Goal: Task Accomplishment & Management: Manage account settings

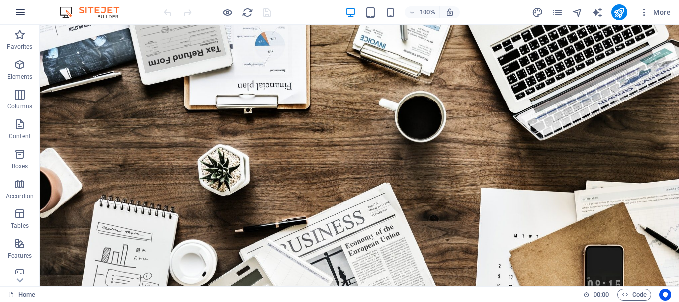
click at [16, 10] on icon "button" at bounding box center [20, 12] width 12 height 12
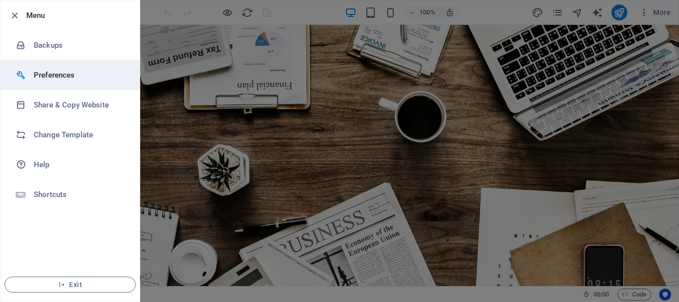
click at [83, 77] on h6 "Preferences" at bounding box center [80, 75] width 92 height 12
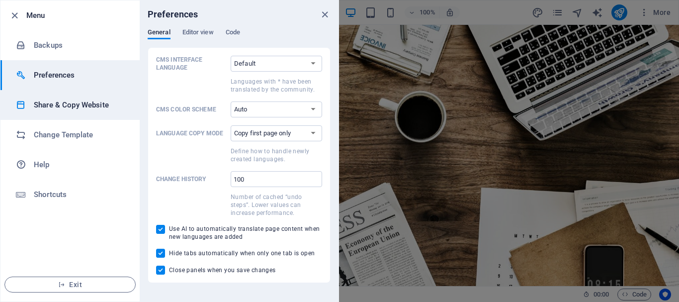
click at [54, 107] on h6 "Share & Copy Website" at bounding box center [80, 105] width 92 height 12
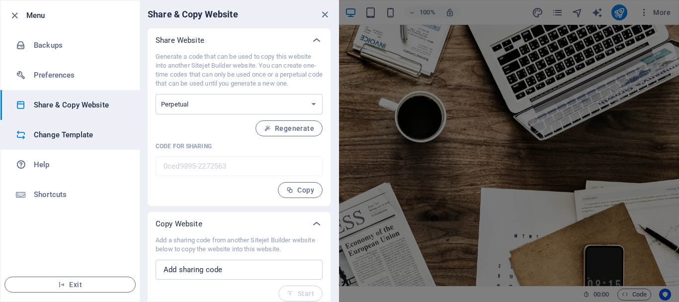
click at [58, 127] on li "Change Template" at bounding box center [69, 135] width 139 height 30
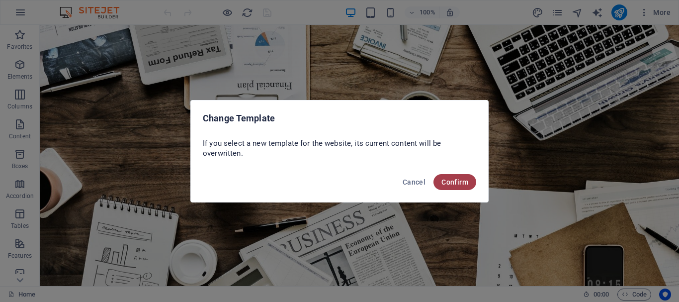
click at [446, 182] on span "Confirm" at bounding box center [455, 182] width 27 height 8
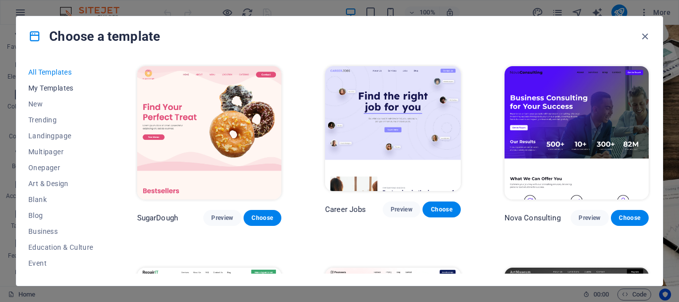
click at [70, 90] on span "My Templates" at bounding box center [60, 88] width 65 height 8
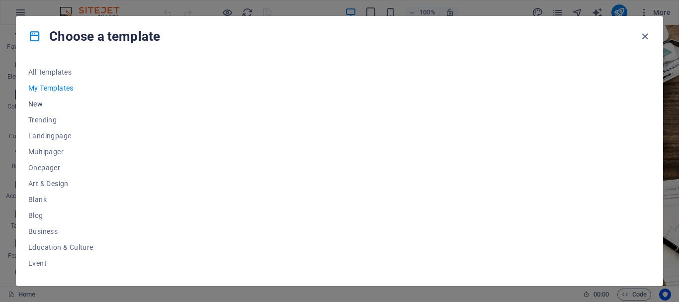
click at [38, 103] on span "New" at bounding box center [60, 104] width 65 height 8
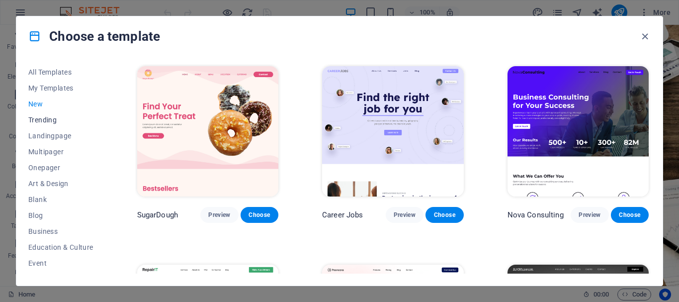
click at [49, 120] on span "Trending" at bounding box center [60, 120] width 65 height 8
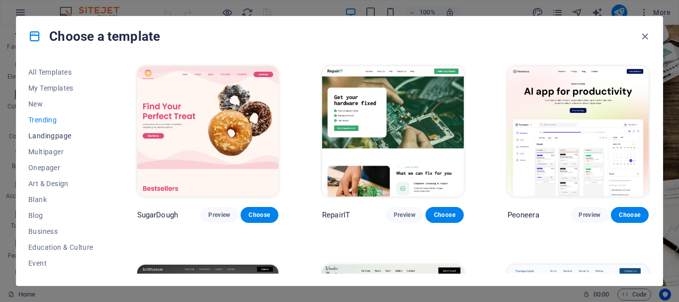
click at [50, 133] on span "Landingpage" at bounding box center [60, 136] width 65 height 8
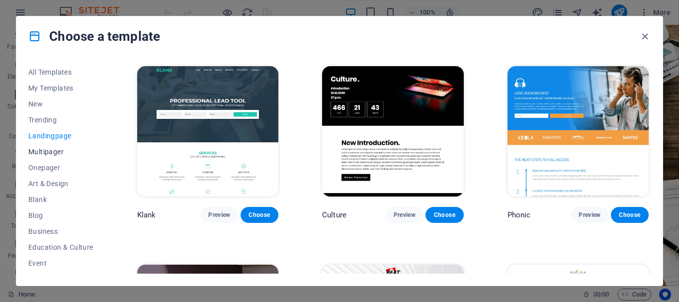
click at [46, 148] on span "Multipager" at bounding box center [60, 152] width 65 height 8
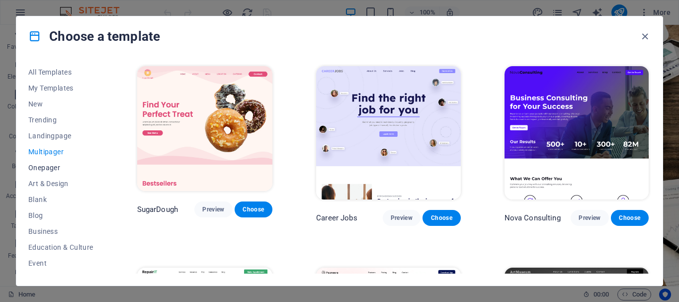
click at [54, 167] on span "Onepager" at bounding box center [60, 168] width 65 height 8
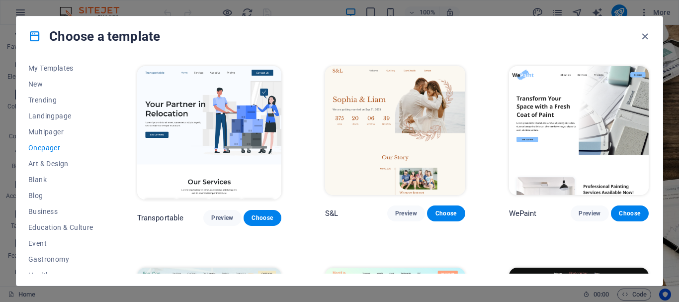
scroll to position [37, 0]
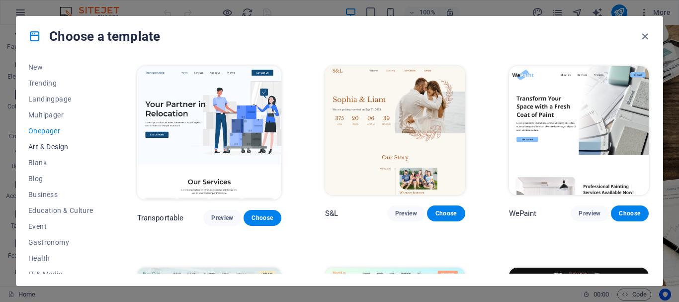
click at [73, 152] on button "Art & Design" at bounding box center [60, 147] width 65 height 16
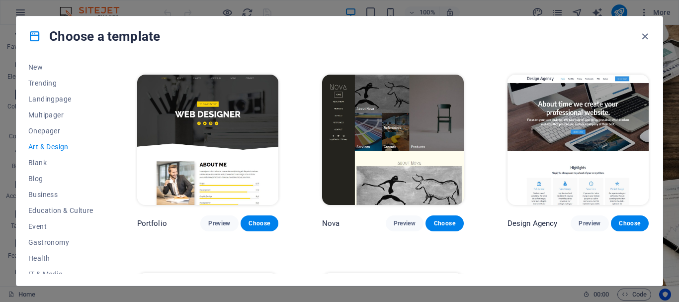
scroll to position [584, 0]
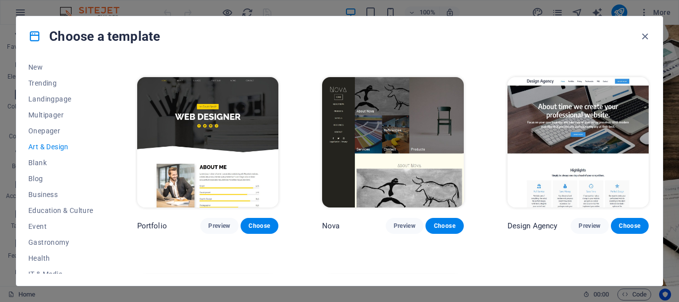
click at [539, 199] on img at bounding box center [578, 142] width 141 height 130
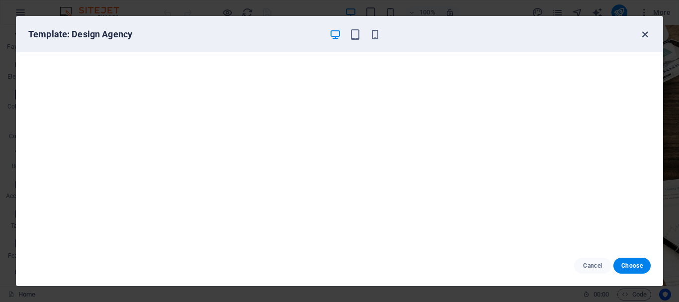
click at [646, 31] on icon "button" at bounding box center [645, 34] width 11 height 11
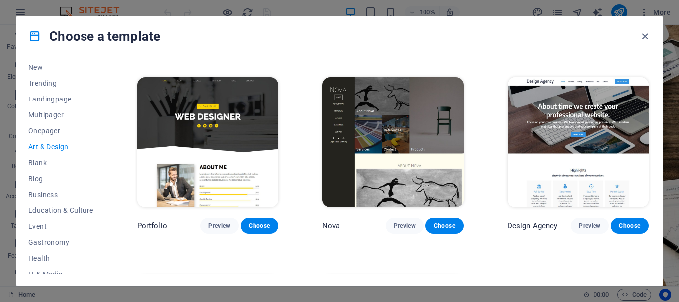
drag, startPoint x: 645, startPoint y: 37, endPoint x: 445, endPoint y: 62, distance: 201.5
click at [580, 87] on div "Choose a template All Templates My Templates New Trending Landingpage Multipage…" at bounding box center [340, 151] width 648 height 270
click at [40, 158] on button "Blank" at bounding box center [60, 163] width 65 height 16
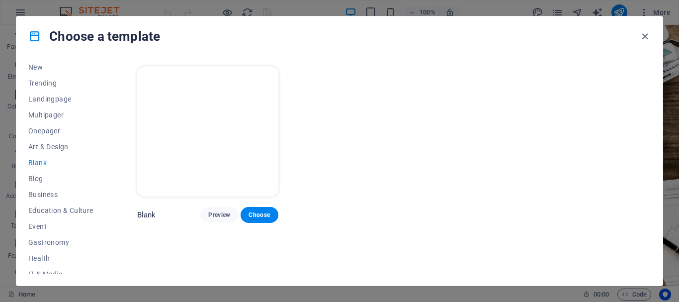
scroll to position [0, 0]
click at [39, 175] on span "Blog" at bounding box center [60, 179] width 65 height 8
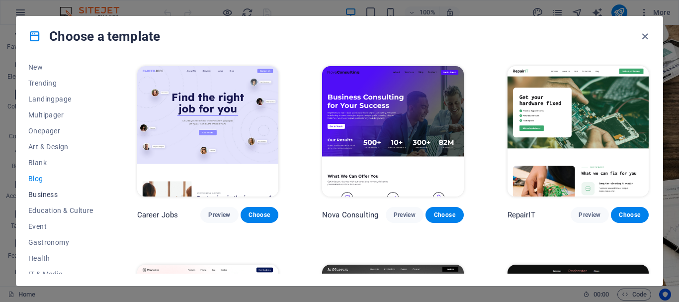
click at [46, 193] on span "Business" at bounding box center [60, 194] width 65 height 8
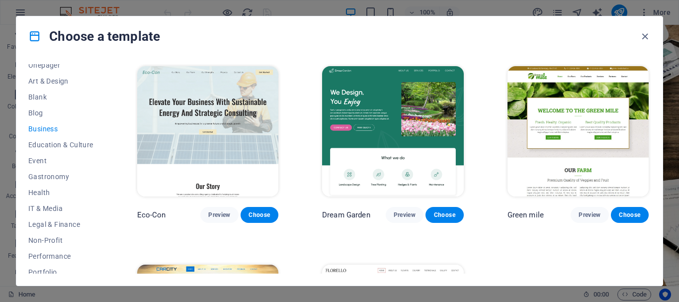
scroll to position [112, 0]
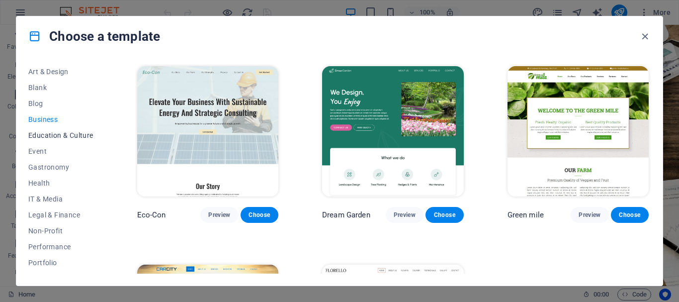
click at [78, 137] on span "Education & Culture" at bounding box center [60, 135] width 65 height 8
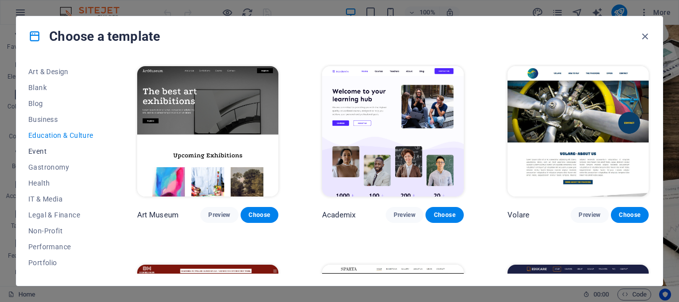
click at [37, 148] on span "Event" at bounding box center [60, 151] width 65 height 8
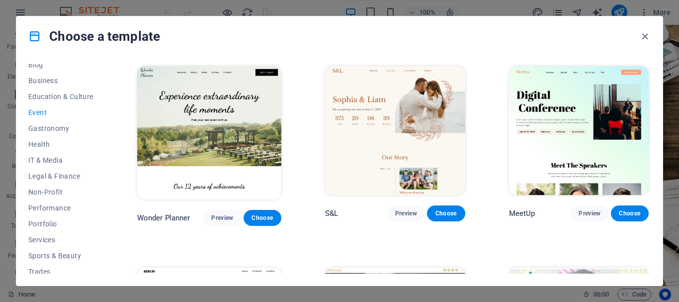
scroll to position [164, 0]
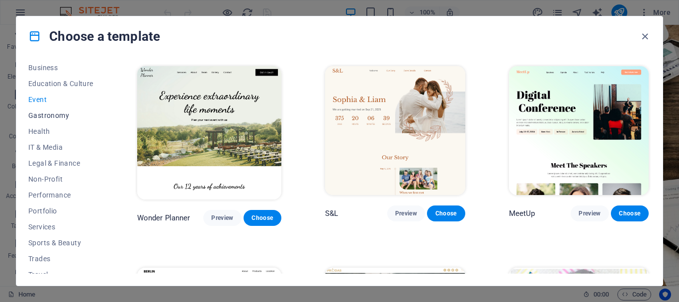
click at [64, 114] on span "Gastronomy" at bounding box center [60, 115] width 65 height 8
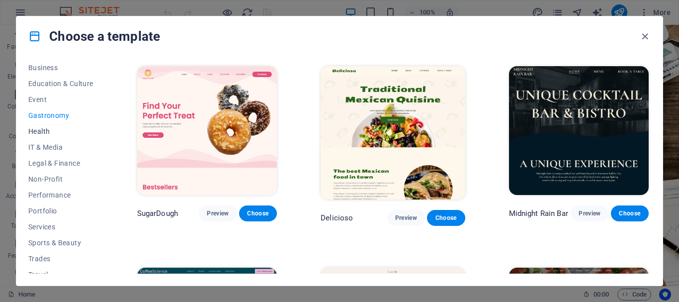
click at [44, 129] on span "Health" at bounding box center [60, 131] width 65 height 8
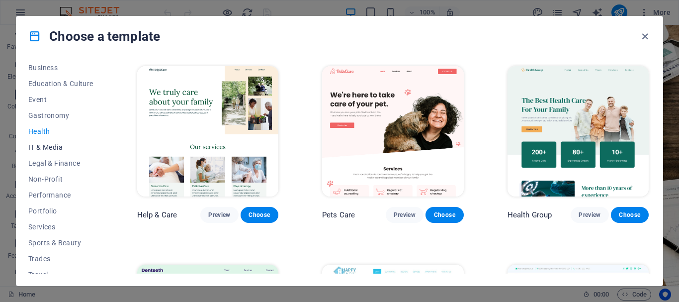
click at [53, 147] on span "IT & Media" at bounding box center [60, 147] width 65 height 8
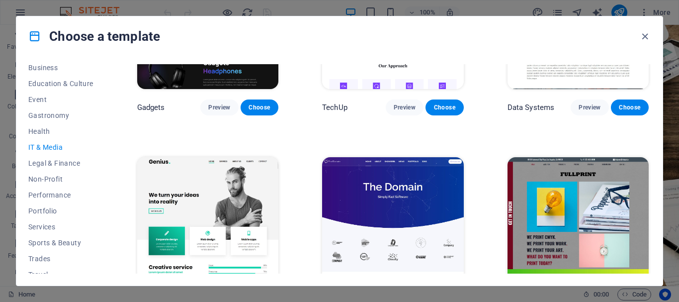
scroll to position [0, 0]
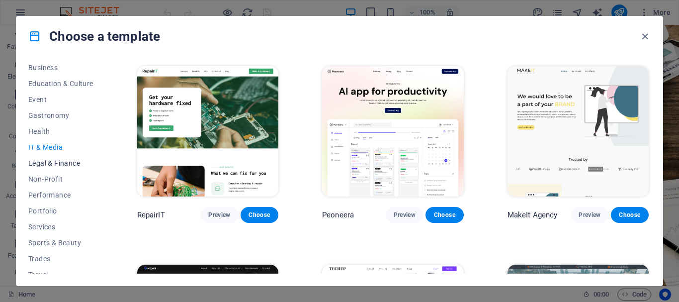
click at [76, 166] on span "Legal & Finance" at bounding box center [60, 163] width 65 height 8
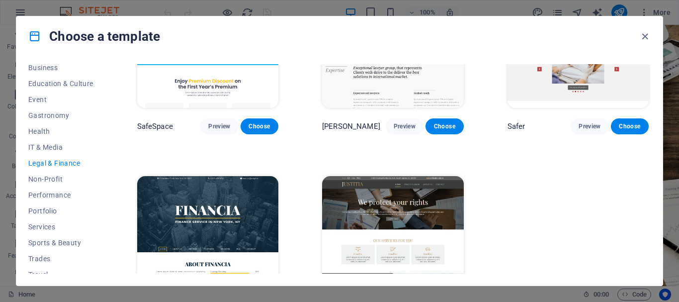
scroll to position [148, 0]
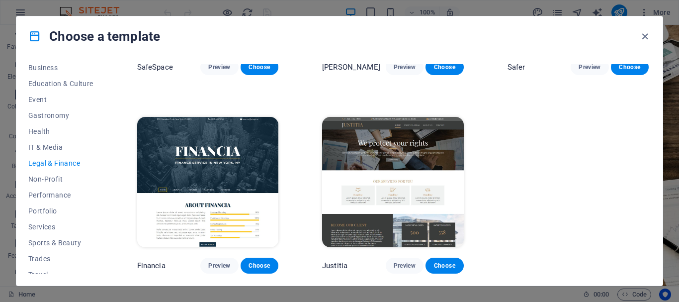
click at [452, 170] on img at bounding box center [392, 182] width 141 height 130
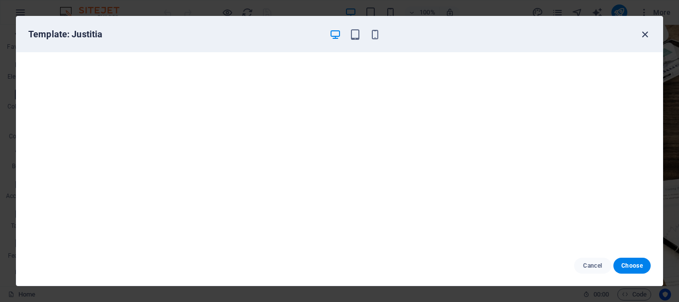
click at [644, 31] on icon "button" at bounding box center [645, 34] width 11 height 11
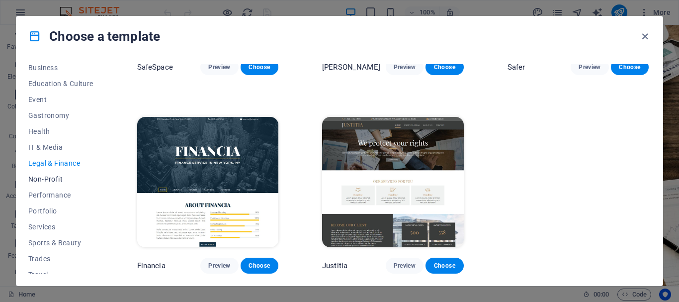
click at [61, 180] on span "Non-Profit" at bounding box center [60, 179] width 65 height 8
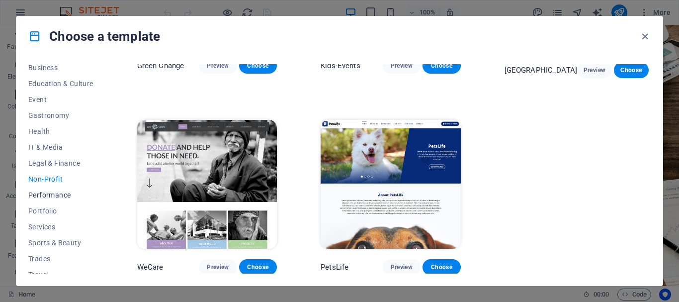
click at [60, 195] on span "Performance" at bounding box center [60, 195] width 65 height 8
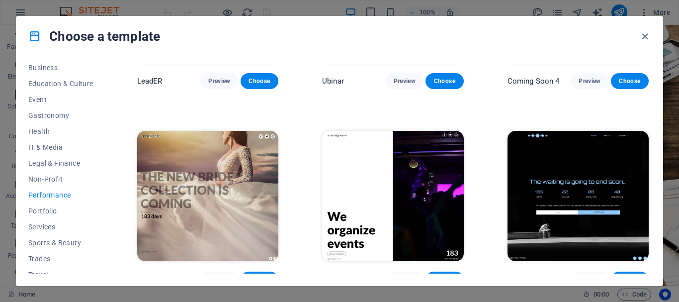
scroll to position [942, 0]
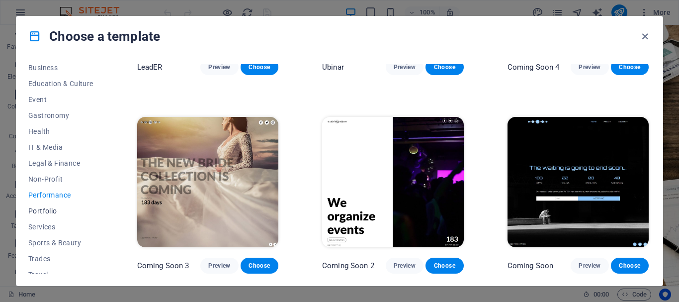
click at [47, 204] on button "Portfolio" at bounding box center [60, 211] width 65 height 16
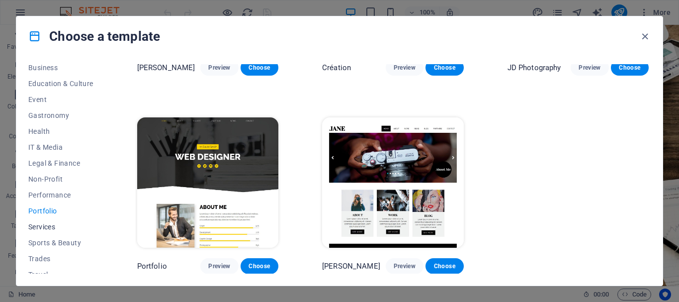
click at [58, 229] on span "Services" at bounding box center [60, 227] width 65 height 8
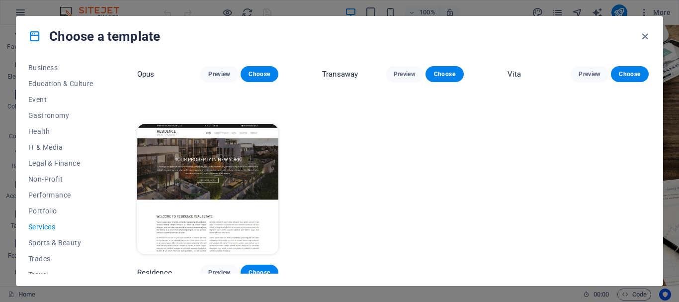
scroll to position [1344, 0]
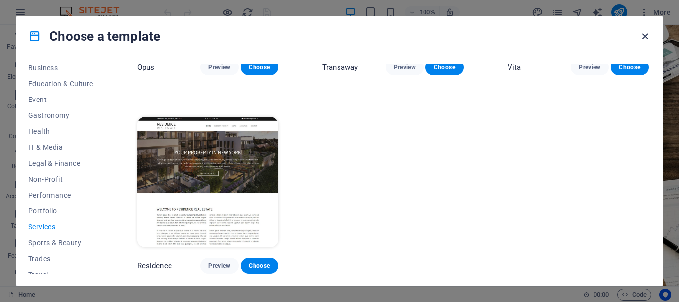
click at [649, 39] on icon "button" at bounding box center [645, 36] width 11 height 11
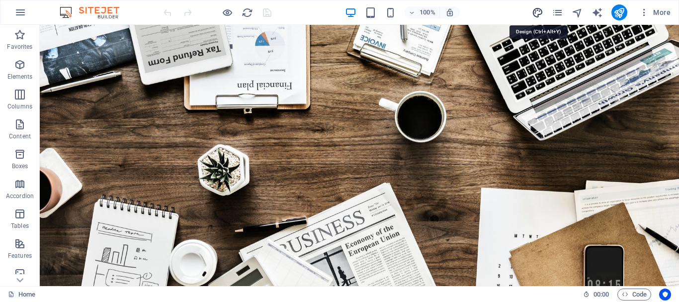
click at [541, 8] on icon "design" at bounding box center [537, 12] width 11 height 11
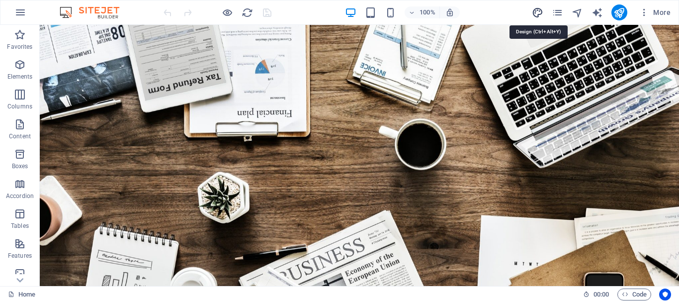
select select "rem"
select select "300"
select select "px"
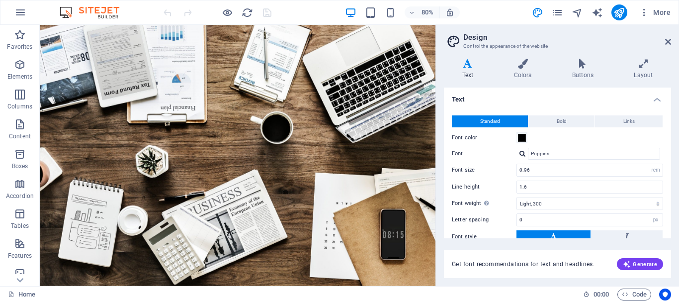
click at [551, 136] on div "Font color" at bounding box center [557, 138] width 211 height 12
click at [522, 135] on span at bounding box center [522, 138] width 8 height 8
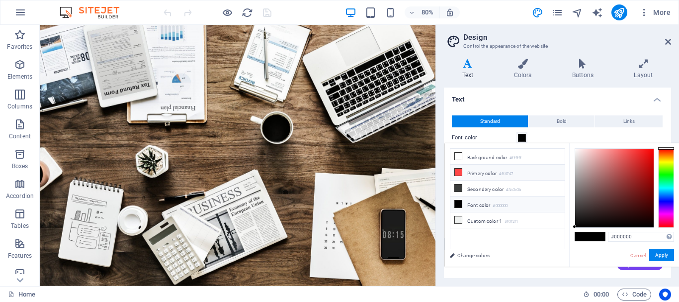
click at [458, 170] on icon at bounding box center [458, 172] width 7 height 7
click at [664, 252] on button "Apply" at bounding box center [662, 255] width 25 height 12
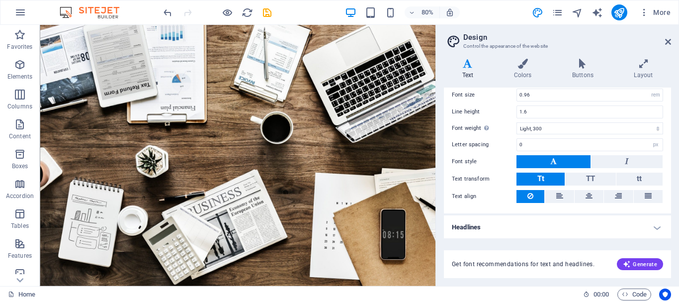
scroll to position [0, 0]
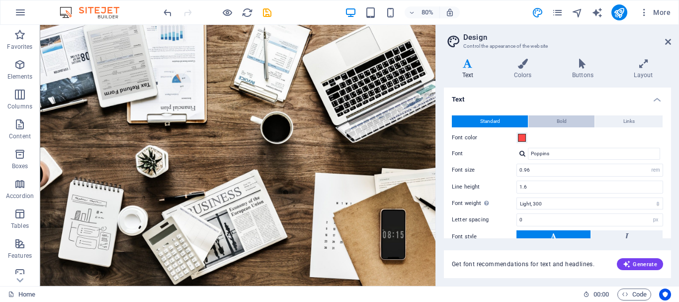
click at [542, 121] on button "Bold" at bounding box center [562, 121] width 66 height 12
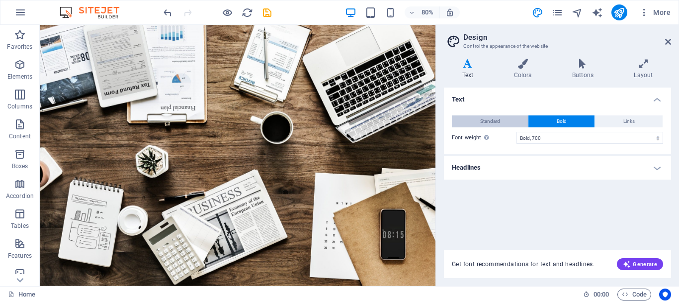
click at [511, 119] on button "Standard" at bounding box center [490, 121] width 76 height 12
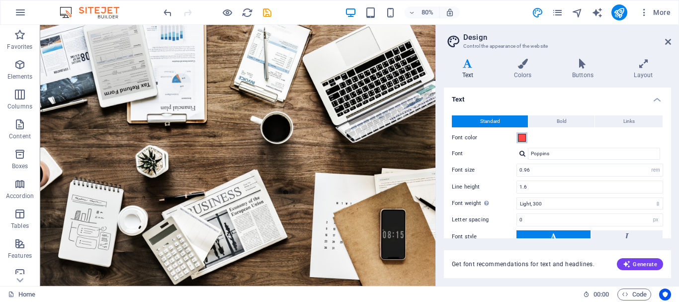
click at [518, 137] on span at bounding box center [522, 138] width 8 height 8
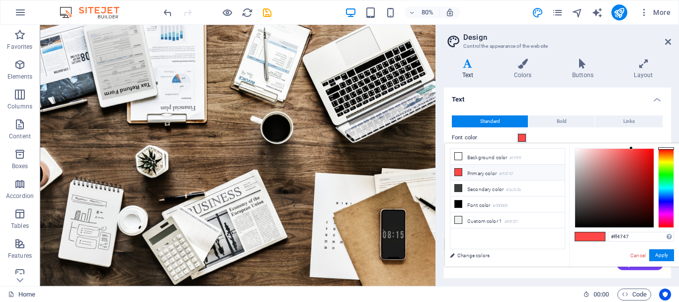
click at [499, 168] on li "Primary color #ff4747" at bounding box center [508, 173] width 114 height 16
click at [578, 232] on span at bounding box center [582, 236] width 15 height 8
click at [457, 185] on icon at bounding box center [458, 188] width 7 height 7
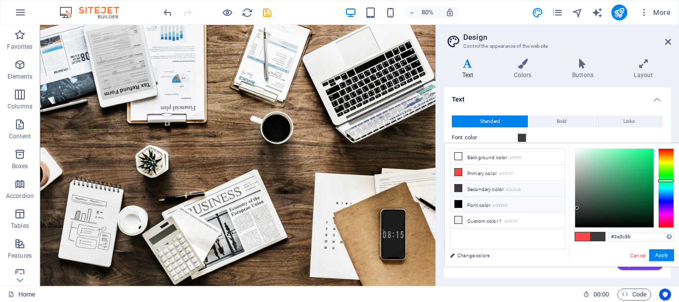
click at [458, 200] on icon at bounding box center [458, 203] width 7 height 7
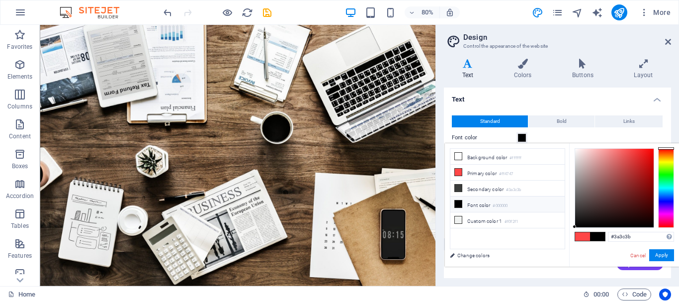
type input "#000000"
click at [457, 201] on icon at bounding box center [458, 203] width 7 height 7
click at [666, 254] on button "Apply" at bounding box center [662, 255] width 25 height 12
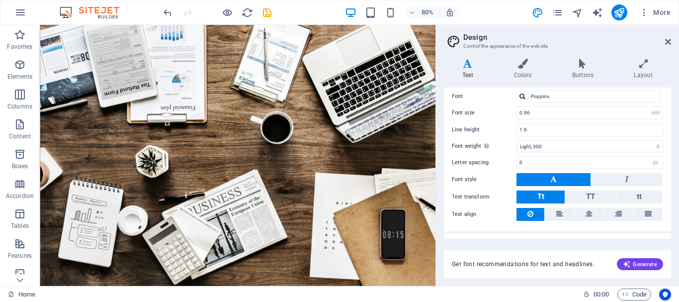
scroll to position [75, 0]
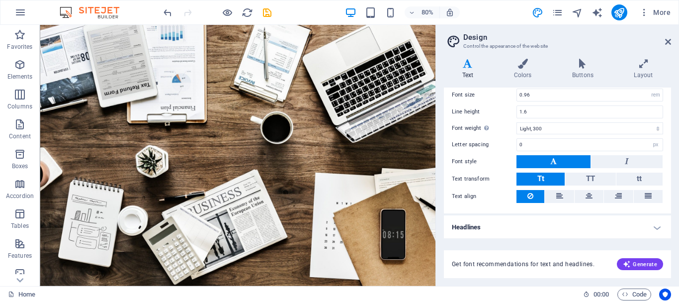
click at [659, 223] on h4 "Headlines" at bounding box center [557, 227] width 227 height 24
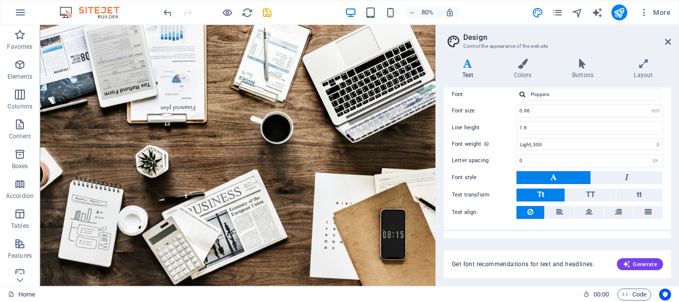
scroll to position [0, 0]
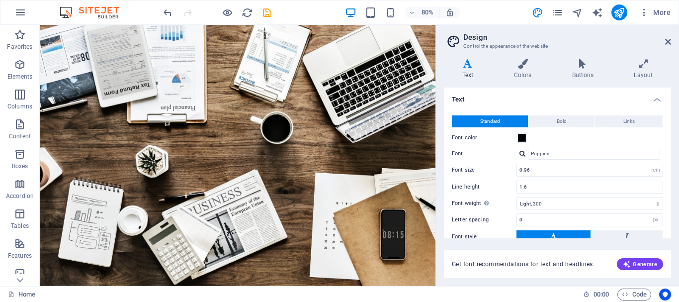
click at [657, 100] on h4 "Text" at bounding box center [557, 97] width 227 height 18
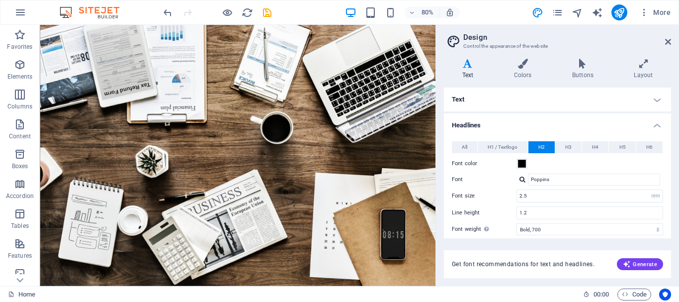
click at [659, 122] on h4 "Headlines" at bounding box center [557, 122] width 227 height 18
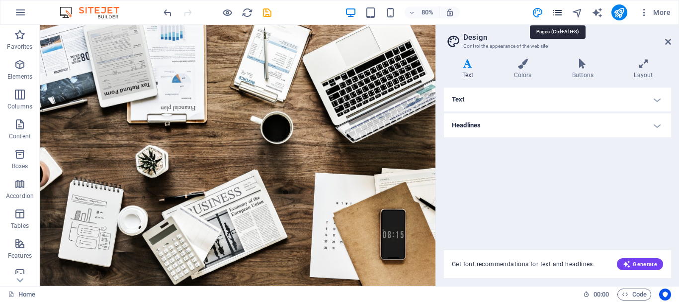
click at [556, 8] on icon "pages" at bounding box center [557, 12] width 11 height 11
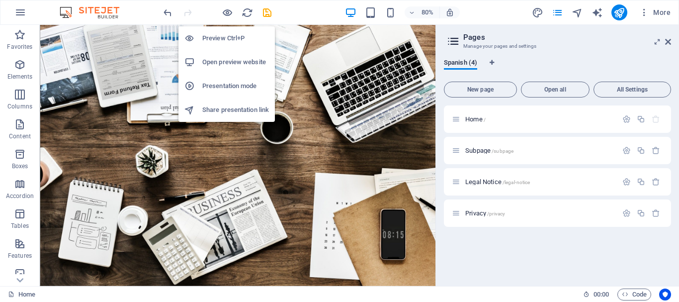
click at [226, 58] on h6 "Open preview website" at bounding box center [235, 62] width 67 height 12
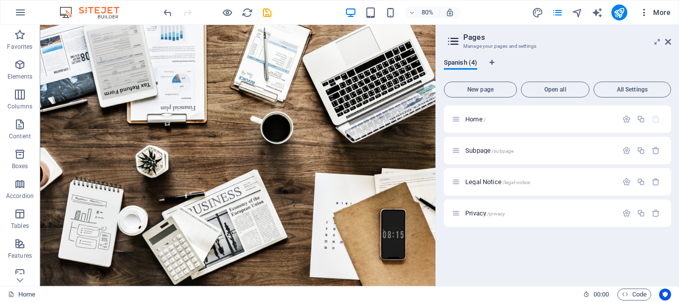
click at [652, 14] on span "More" at bounding box center [655, 12] width 31 height 10
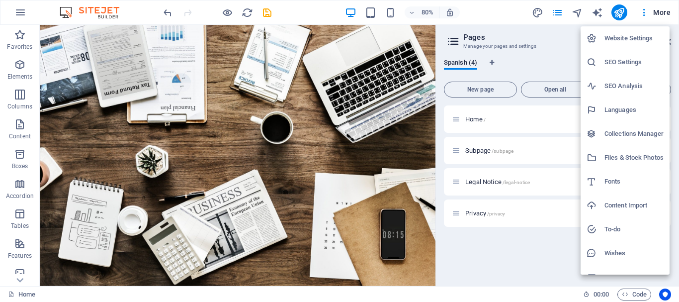
click at [642, 35] on h6 "Website Settings" at bounding box center [634, 38] width 59 height 12
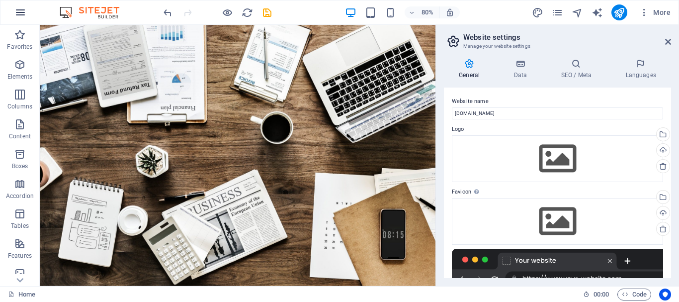
click at [16, 14] on icon "button" at bounding box center [20, 12] width 12 height 12
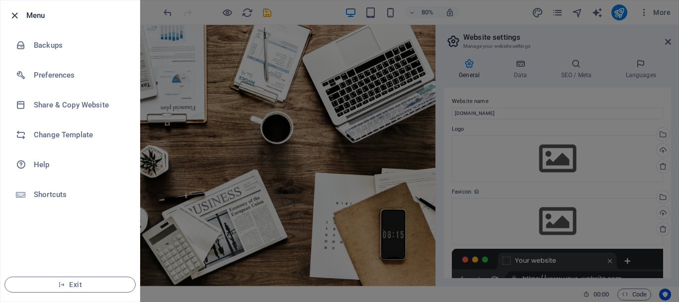
click at [16, 13] on icon "button" at bounding box center [14, 15] width 11 height 11
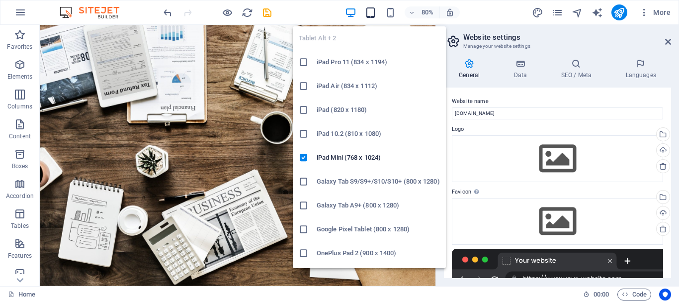
click at [374, 10] on icon "button" at bounding box center [370, 12] width 11 height 11
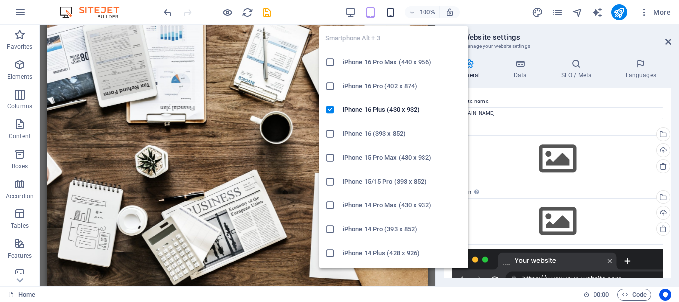
click at [392, 12] on icon "button" at bounding box center [390, 12] width 11 height 11
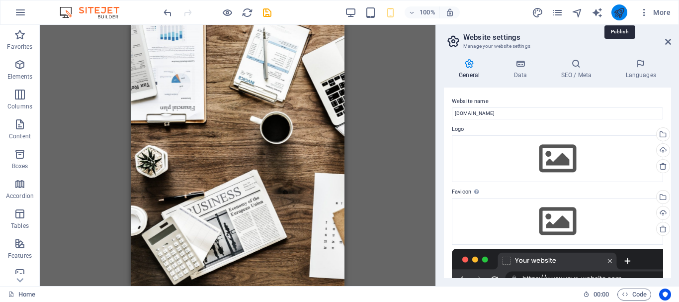
click at [618, 15] on icon "publish" at bounding box center [619, 12] width 11 height 11
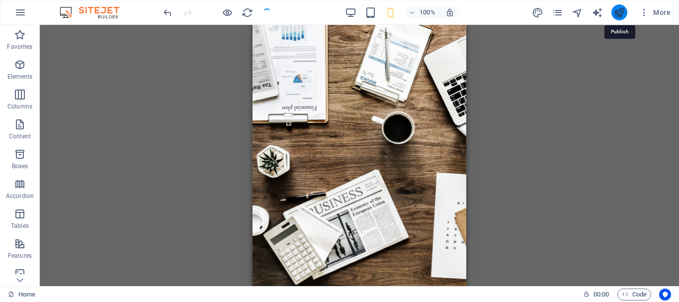
checkbox input "false"
click at [618, 10] on icon "publish" at bounding box center [619, 12] width 11 height 11
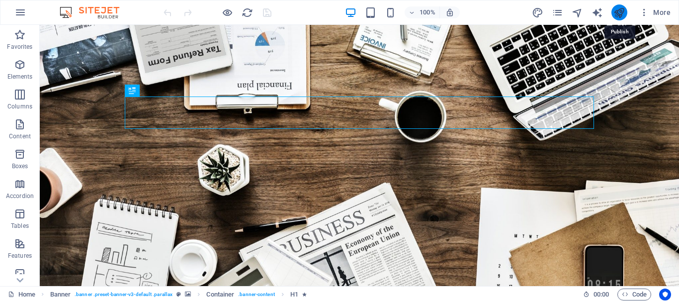
click at [617, 7] on icon "publish" at bounding box center [619, 12] width 11 height 11
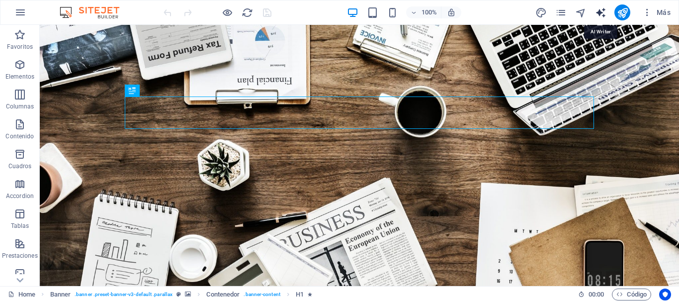
click at [601, 14] on icon "text_generator" at bounding box center [600, 12] width 11 height 11
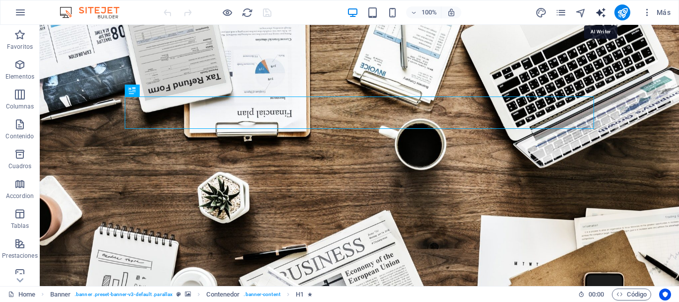
select select "English"
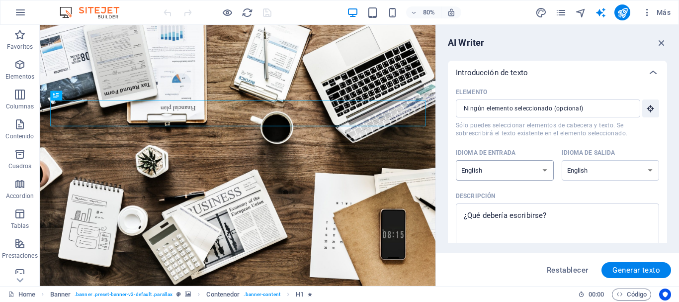
select select "Spanish"
click option "Spanish" at bounding box center [0, 0] width 0 height 0
click at [562, 160] on select "Albanian Arabic Armenian Awadhi Azerbaijani Bashkir Basque Belarusian Bengali B…" at bounding box center [611, 170] width 98 height 20
select select "Spanish"
click option "Spanish" at bounding box center [0, 0] width 0 height 0
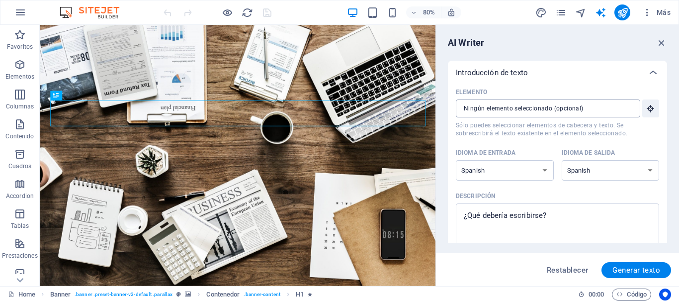
click at [634, 107] on div "​" at bounding box center [548, 108] width 185 height 18
click at [634, 107] on input "Elemento ​ Sólo puedes seleccionar elementos de cabecera y texto. Se sobrescrib…" at bounding box center [545, 108] width 178 height 18
click at [602, 12] on icon "text_generator" at bounding box center [600, 12] width 11 height 11
click at [662, 39] on icon "button" at bounding box center [662, 42] width 11 height 11
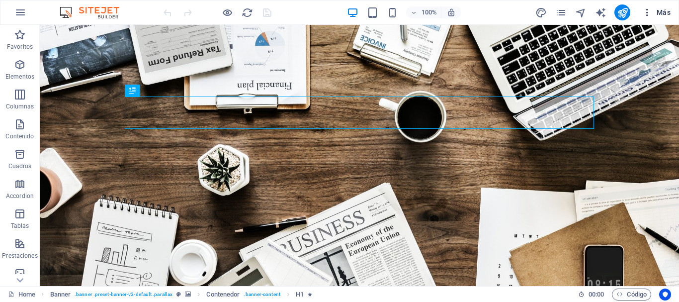
click at [649, 11] on icon "button" at bounding box center [648, 12] width 10 height 10
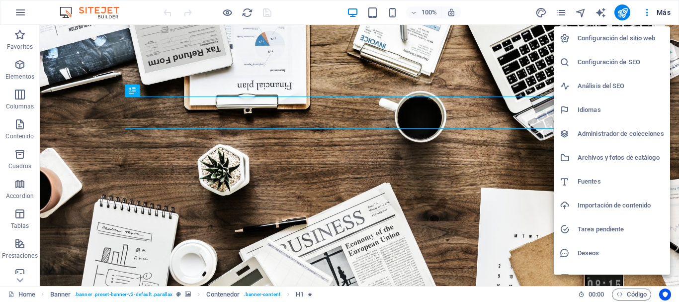
click at [630, 38] on h6 "Configuración del sitio web" at bounding box center [621, 38] width 87 height 12
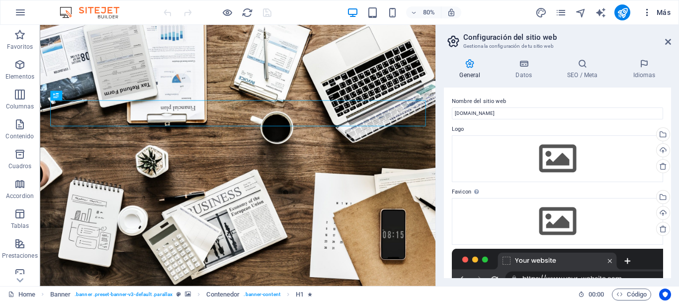
click at [647, 12] on icon "button" at bounding box center [648, 12] width 10 height 10
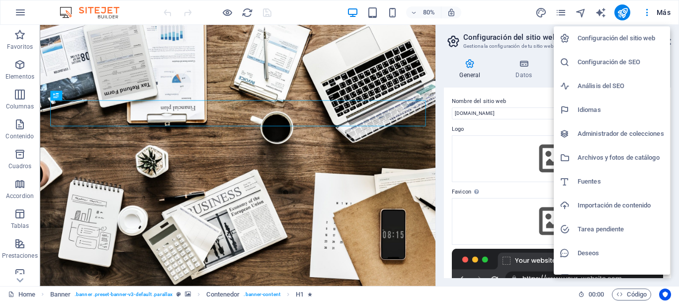
click at [619, 62] on h6 "Configuración de SEO" at bounding box center [621, 62] width 87 height 12
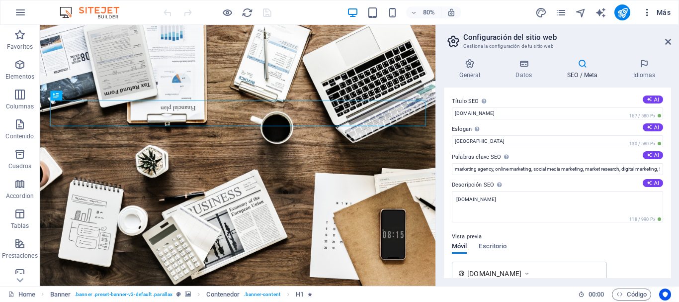
click at [647, 9] on icon "button" at bounding box center [648, 12] width 10 height 10
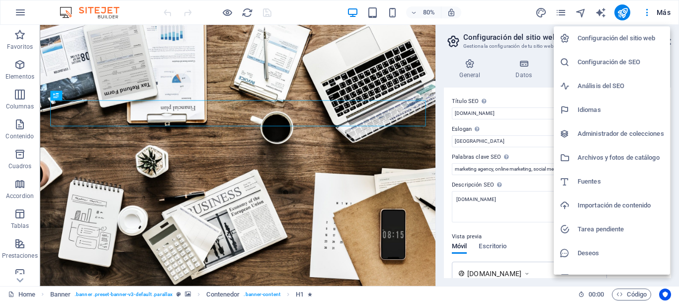
click at [611, 106] on h6 "Idiomas" at bounding box center [621, 110] width 87 height 12
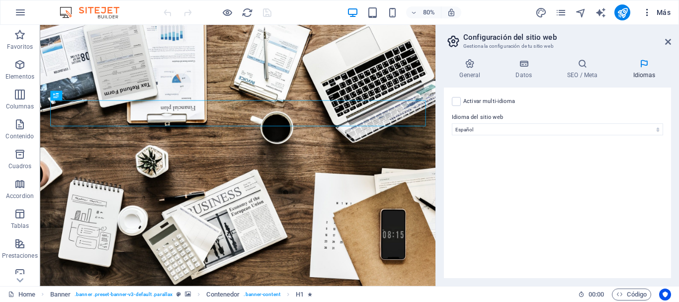
click at [647, 10] on icon "button" at bounding box center [648, 12] width 10 height 10
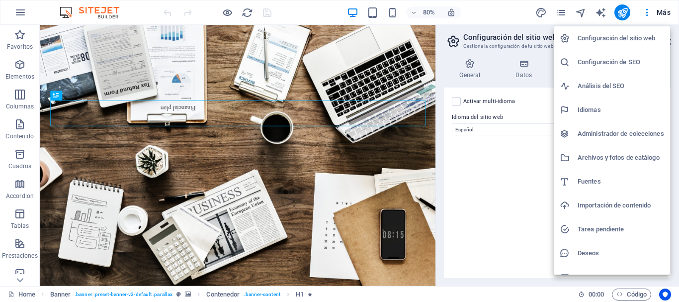
click at [666, 17] on div at bounding box center [339, 151] width 679 height 302
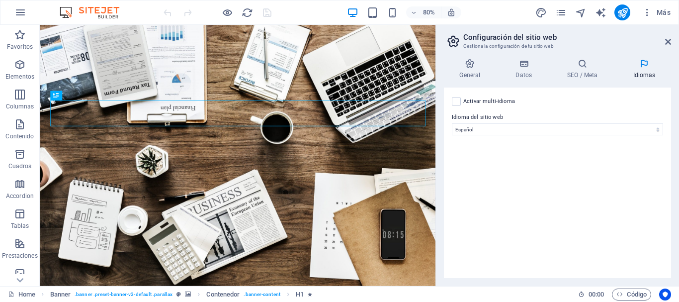
click at [667, 12] on span "Más" at bounding box center [657, 12] width 28 height 10
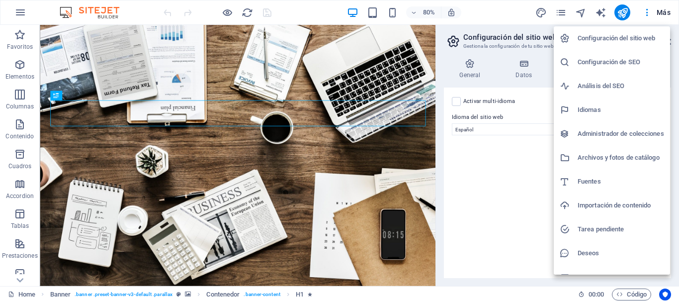
click at [580, 10] on div at bounding box center [339, 151] width 679 height 302
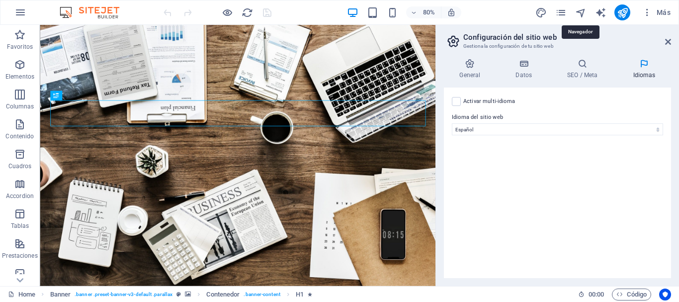
click at [580, 10] on icon "navigator" at bounding box center [580, 12] width 11 height 11
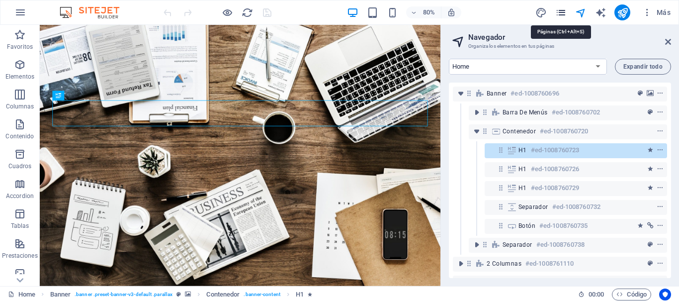
click at [563, 10] on icon "pages" at bounding box center [561, 12] width 11 height 11
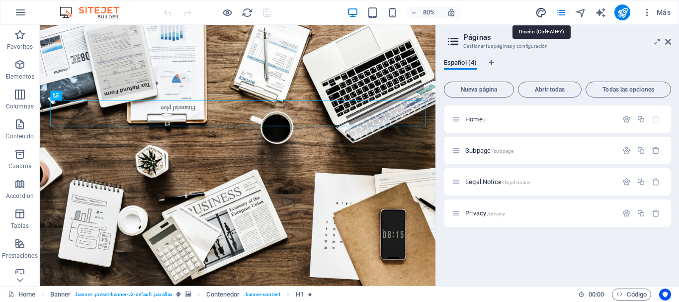
click at [539, 10] on icon "design" at bounding box center [541, 12] width 11 height 11
select select "rem"
select select "300"
select select "px"
